Goal: Task Accomplishment & Management: Use online tool/utility

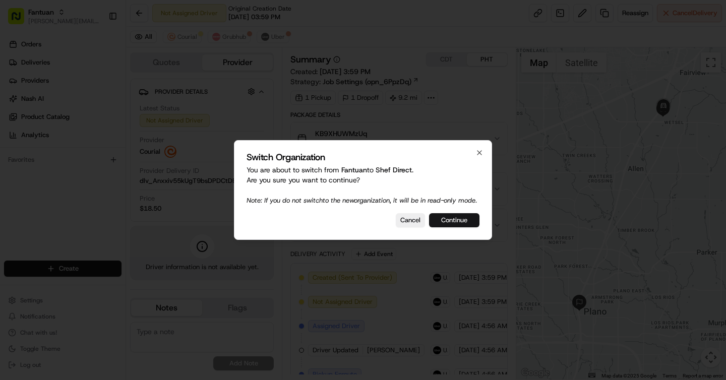
click at [461, 219] on button "Continue" at bounding box center [454, 220] width 50 height 14
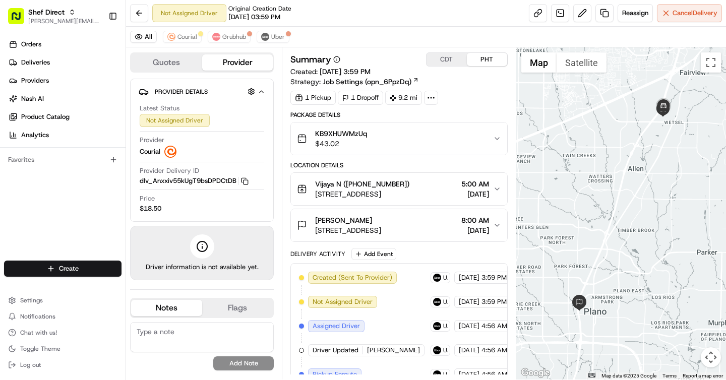
click at [254, 38] on div "All Courial Grubhub Uber" at bounding box center [426, 37] width 600 height 21
click at [268, 34] on button "Uber" at bounding box center [273, 37] width 33 height 12
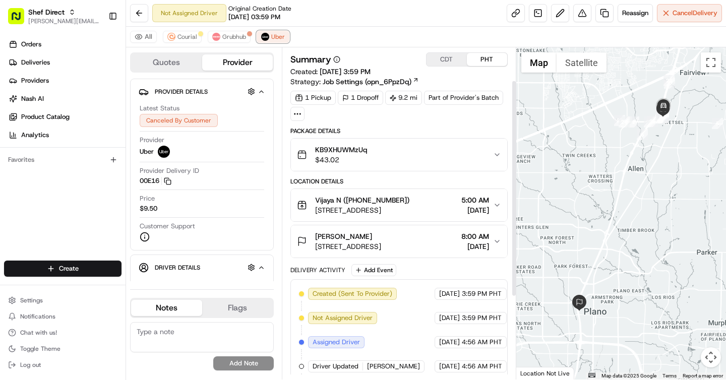
scroll to position [176, 0]
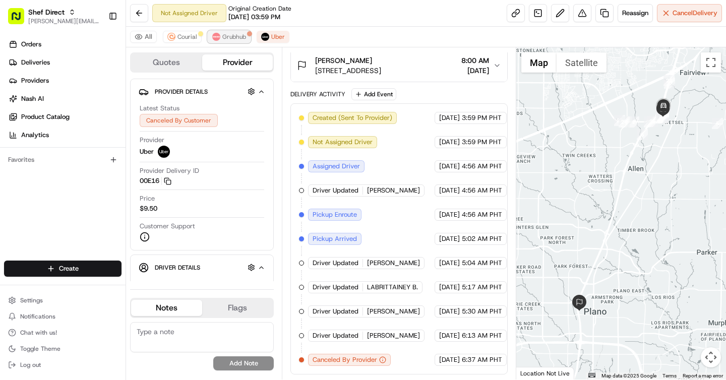
click at [226, 31] on button "Grubhub" at bounding box center [229, 37] width 43 height 12
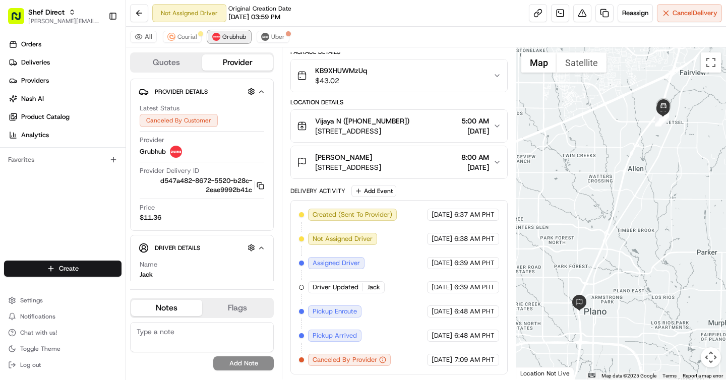
scroll to position [63, 0]
click at [183, 35] on span "Courial" at bounding box center [188, 37] width 20 height 8
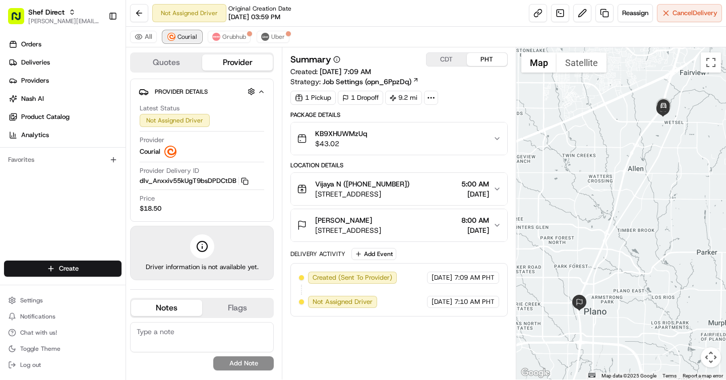
scroll to position [0, 0]
click at [273, 33] on span "Uber" at bounding box center [278, 37] width 14 height 8
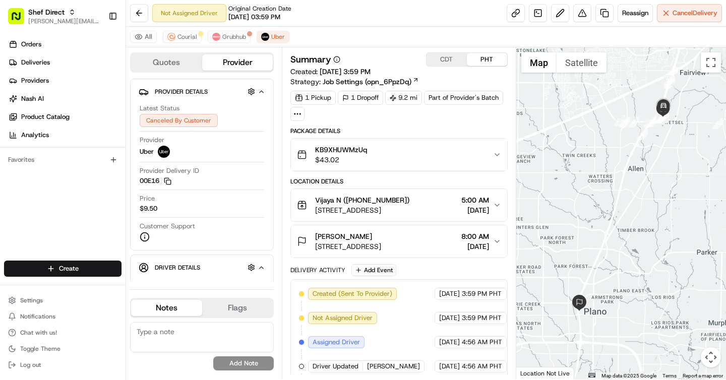
click at [447, 60] on button "CDT" at bounding box center [447, 59] width 40 height 13
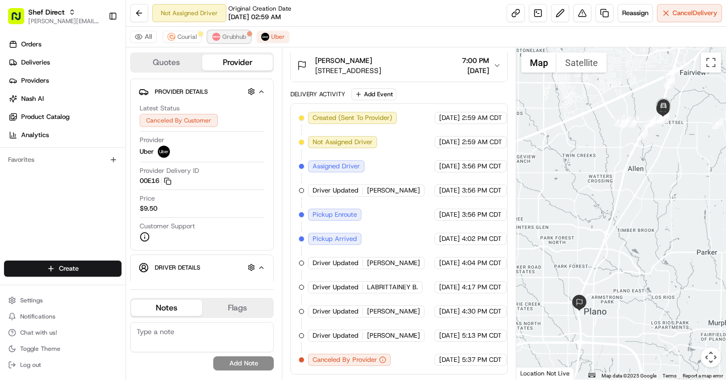
click at [230, 42] on button "Grubhub" at bounding box center [229, 37] width 43 height 12
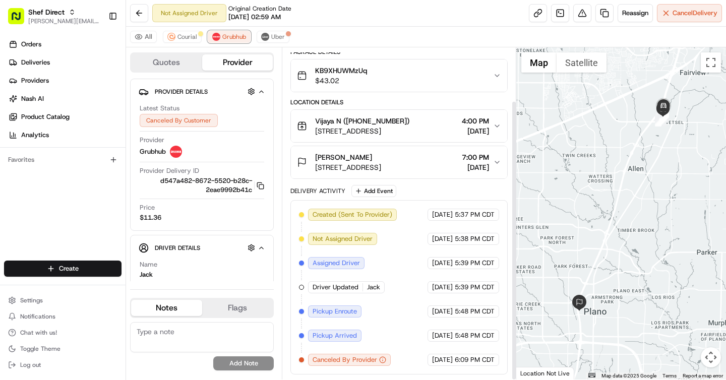
scroll to position [0, 0]
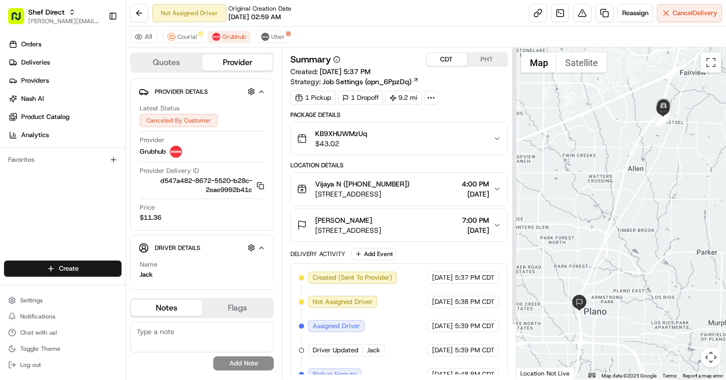
click at [440, 66] on div "CDT PHT" at bounding box center [467, 59] width 82 height 14
click at [277, 37] on span "Uber" at bounding box center [278, 37] width 14 height 8
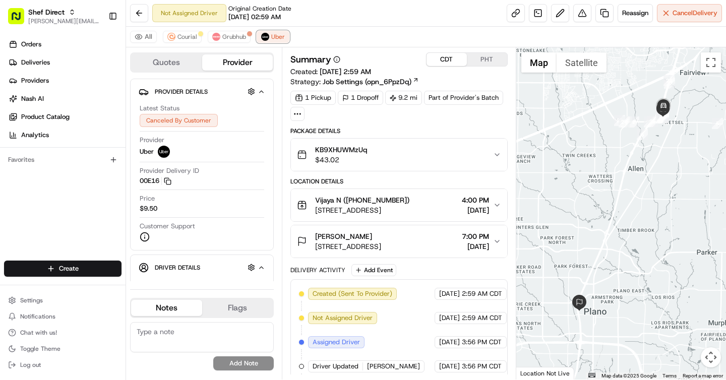
scroll to position [176, 0]
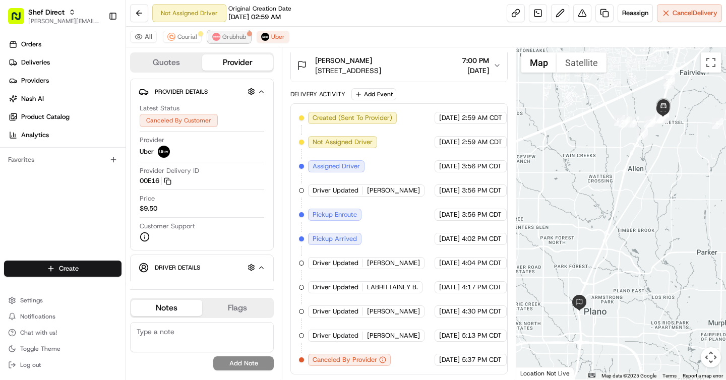
click at [223, 34] on span "Grubhub" at bounding box center [234, 37] width 24 height 8
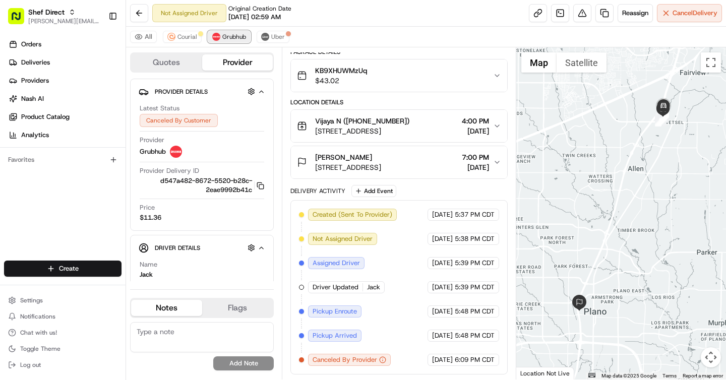
scroll to position [63, 0]
click at [266, 34] on img at bounding box center [265, 37] width 8 height 8
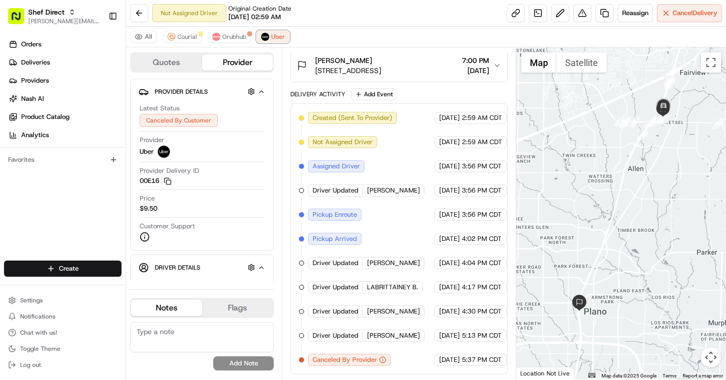
scroll to position [0, 0]
